Goal: Check status

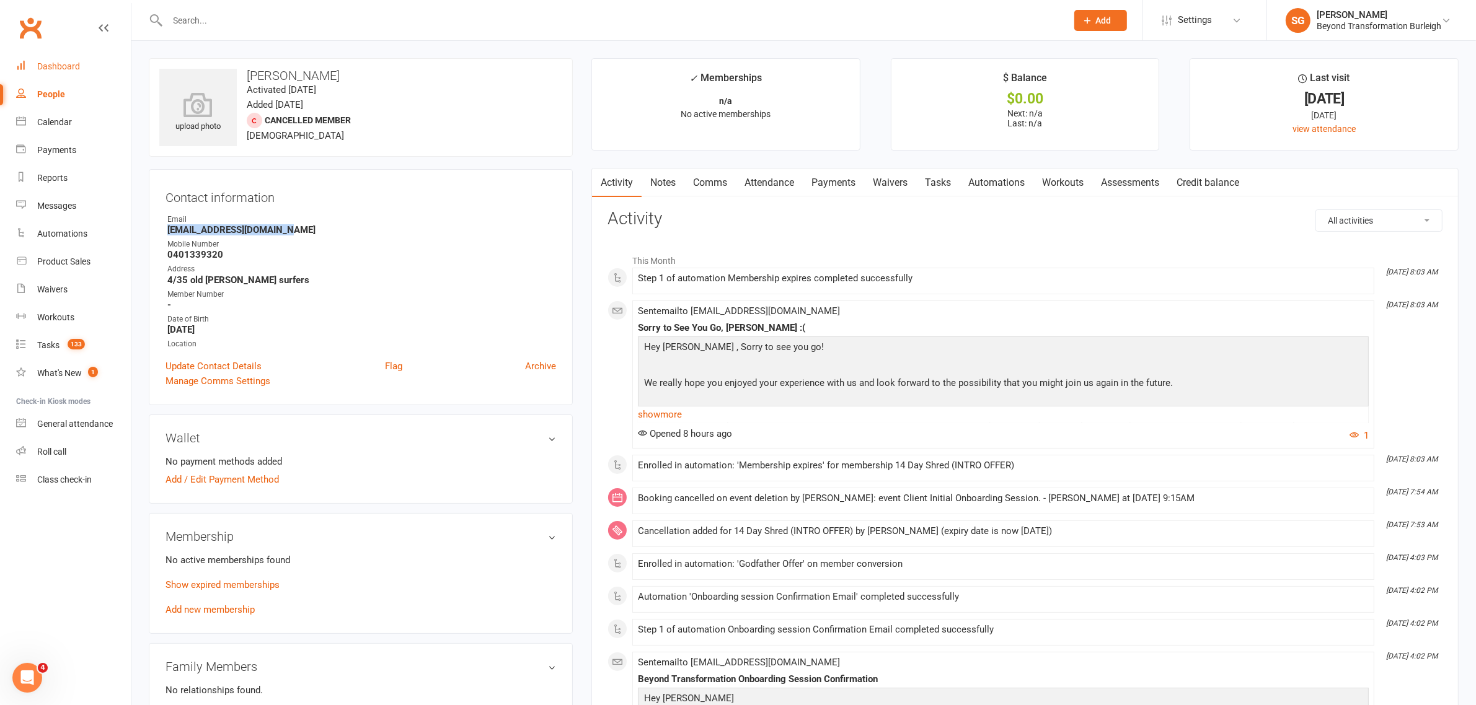
click at [79, 68] on link "Dashboard" at bounding box center [73, 67] width 115 height 28
